Goal: Information Seeking & Learning: Understand process/instructions

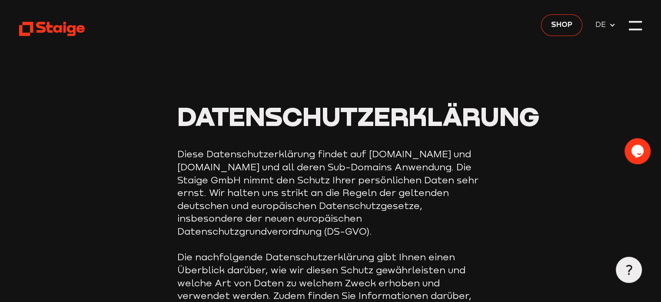
click at [611, 27] on icon at bounding box center [612, 25] width 7 height 7
click at [633, 30] on div at bounding box center [635, 31] width 13 height 2
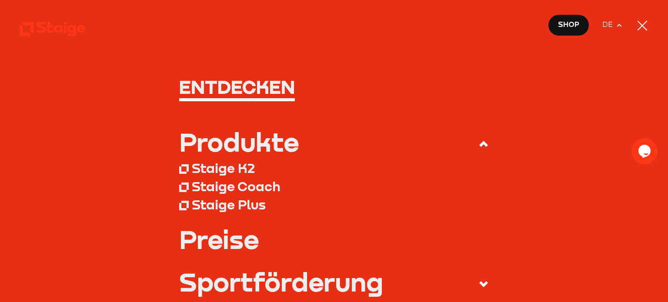
click at [630, 53] on nav "Entdecken Produkte Staige K2 Staige Coach Staige Plus Preise Blog FAQ" at bounding box center [334, 151] width 668 height 302
click at [609, 23] on span "DE" at bounding box center [608, 24] width 13 height 11
click at [617, 24] on use at bounding box center [619, 25] width 5 height 3
click at [643, 26] on div at bounding box center [642, 26] width 10 height 10
